Goal: Task Accomplishment & Management: Use online tool/utility

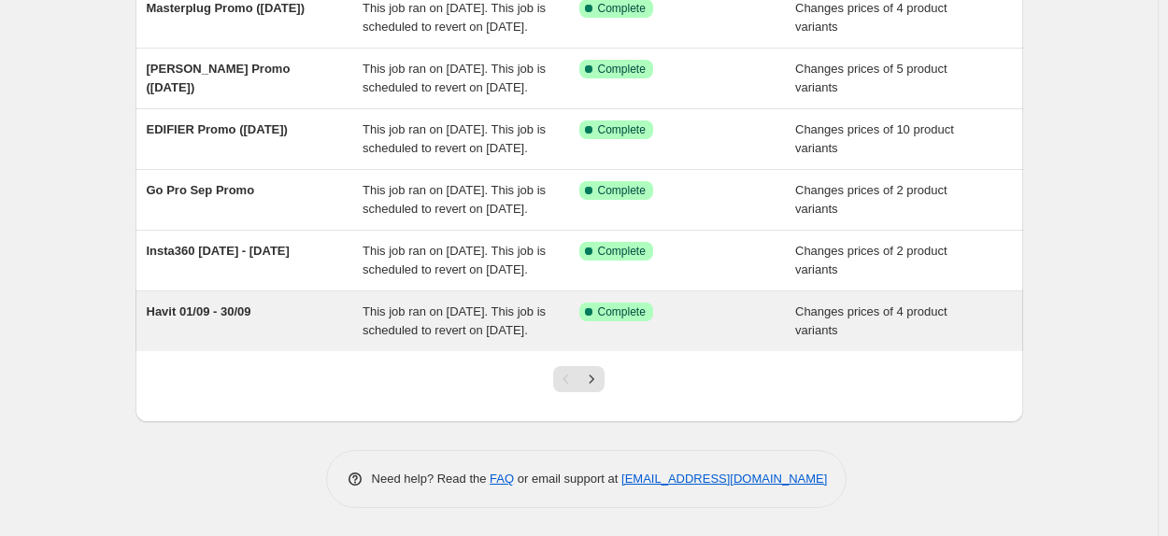
scroll to position [609, 0]
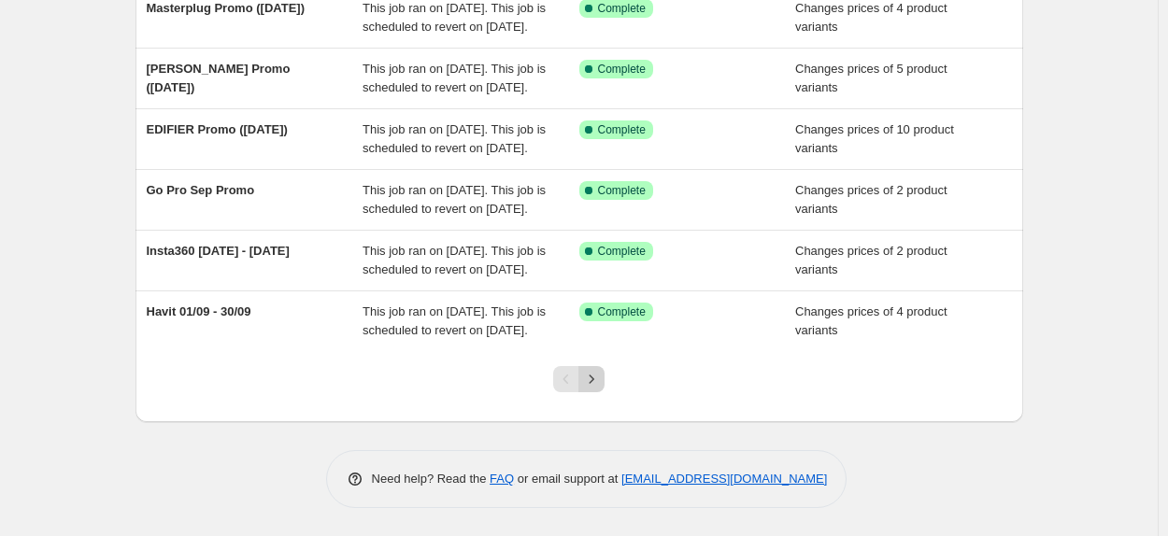
click at [601, 379] on icon "Next" at bounding box center [591, 379] width 19 height 19
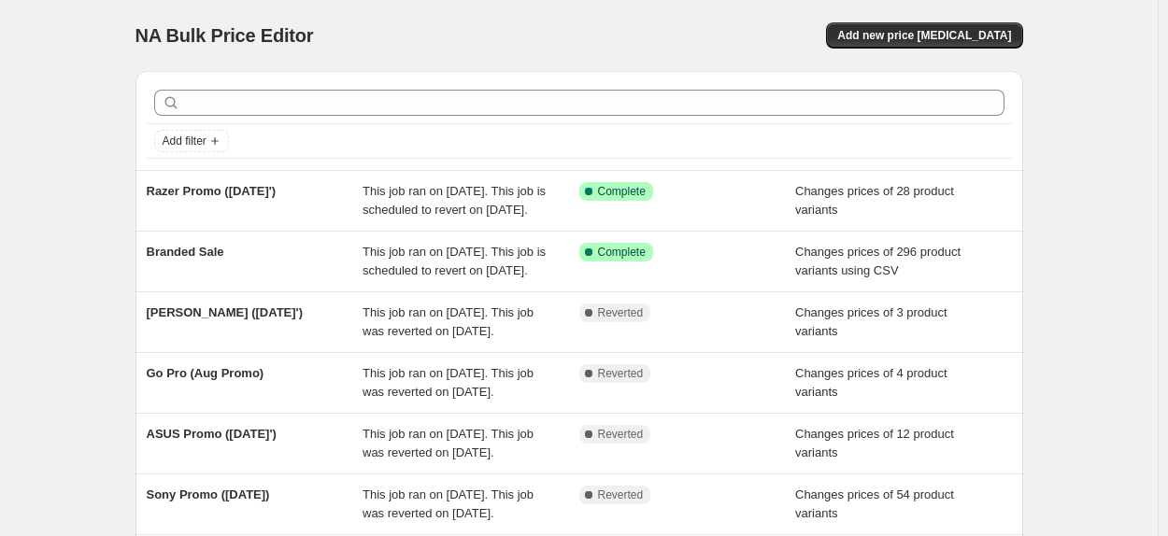
scroll to position [498, 0]
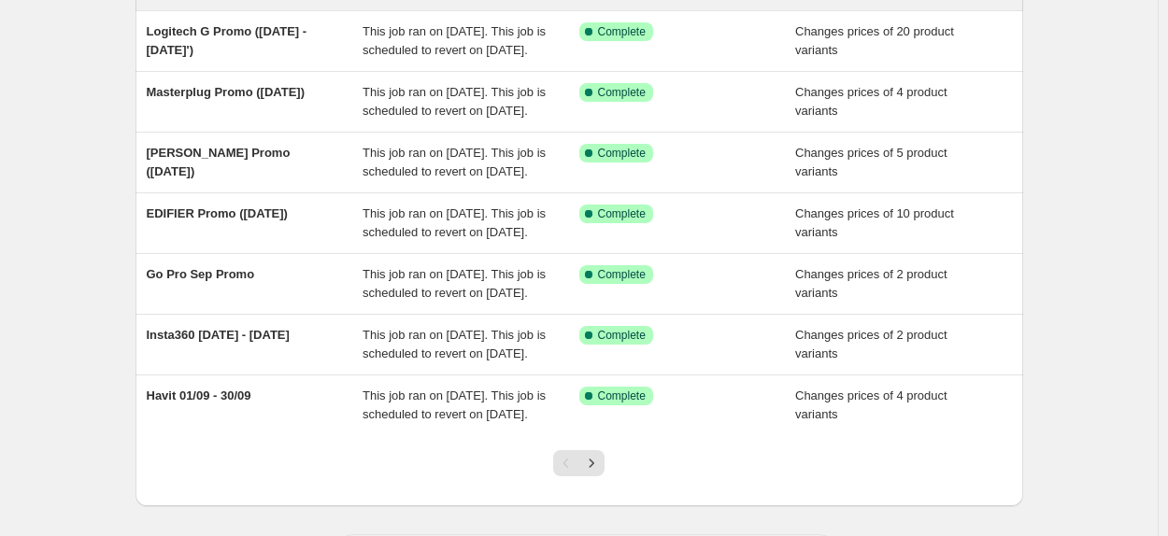
scroll to position [498, 0]
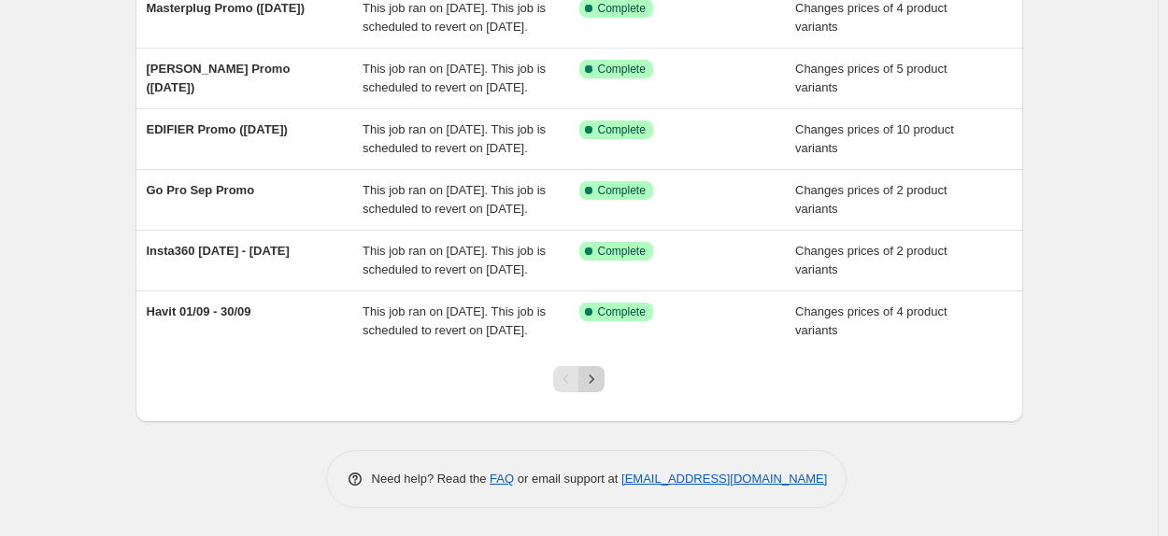
click at [592, 389] on icon "Next" at bounding box center [591, 379] width 19 height 19
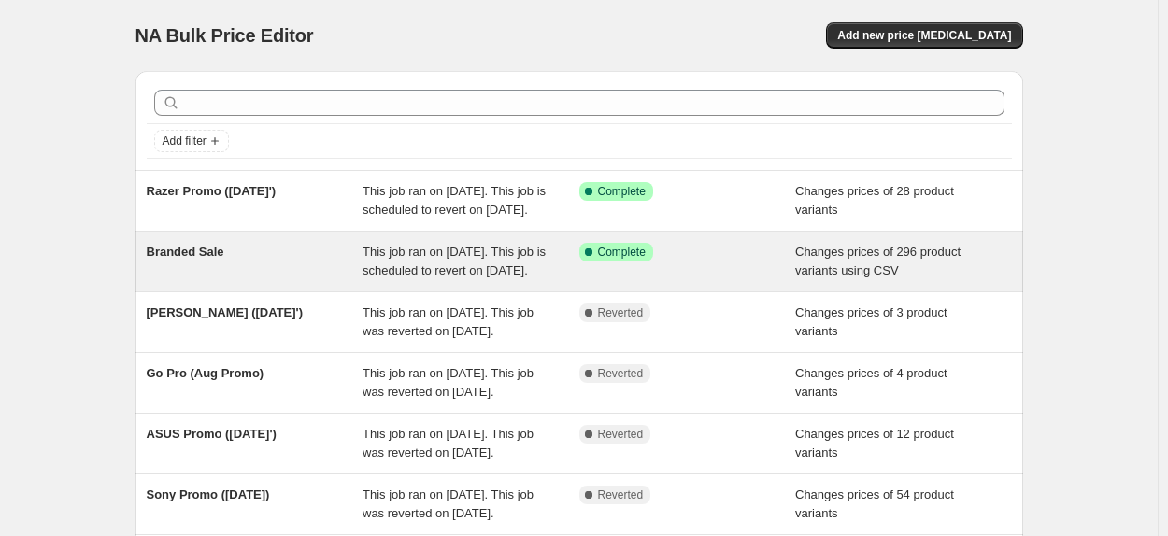
scroll to position [609, 0]
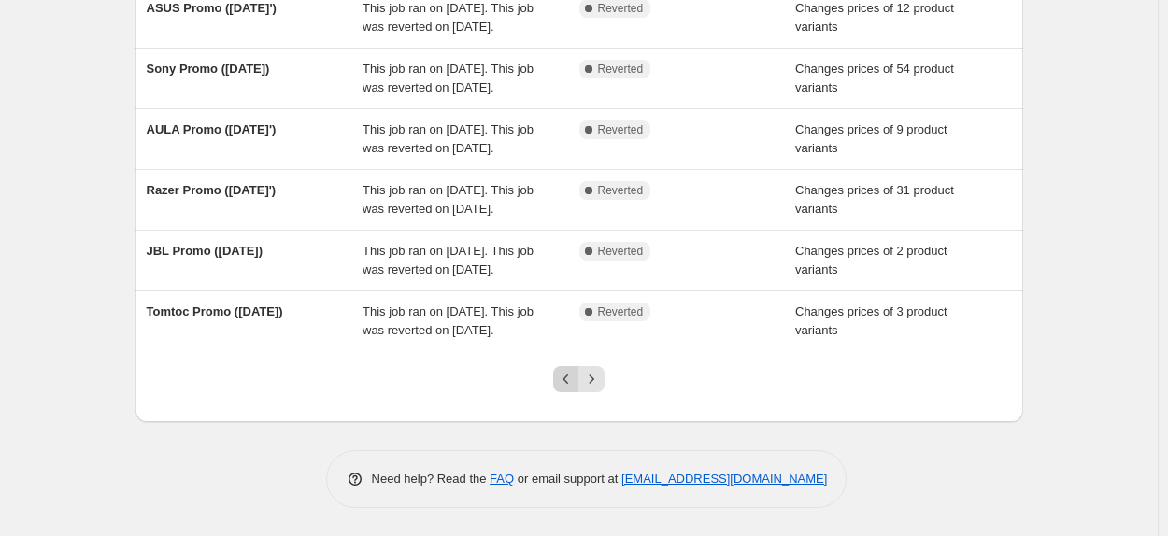
click at [563, 383] on icon "Previous" at bounding box center [566, 379] width 19 height 19
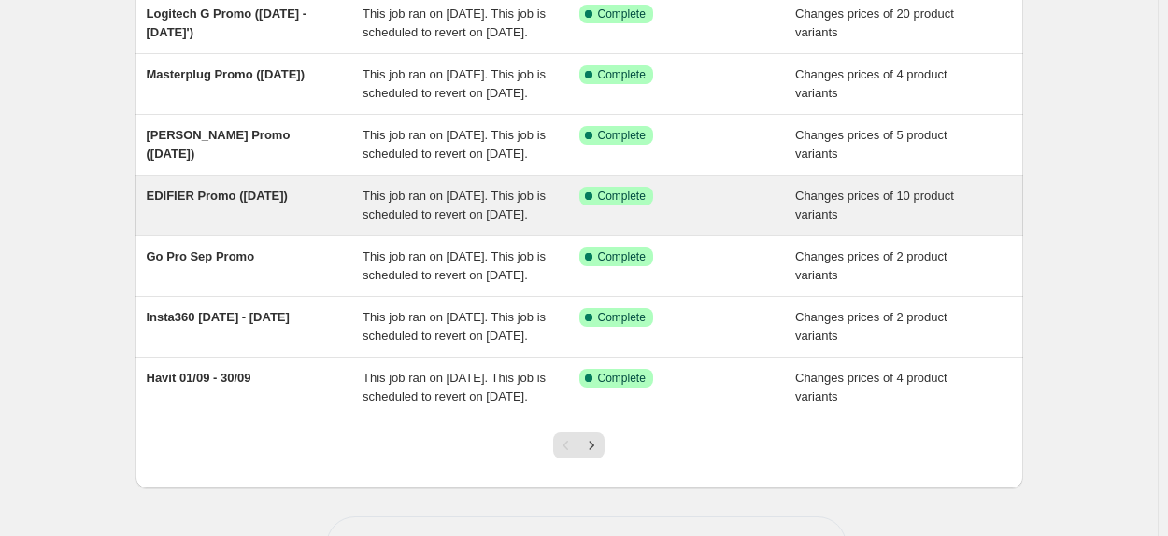
scroll to position [0, 0]
